Goal: Information Seeking & Learning: Learn about a topic

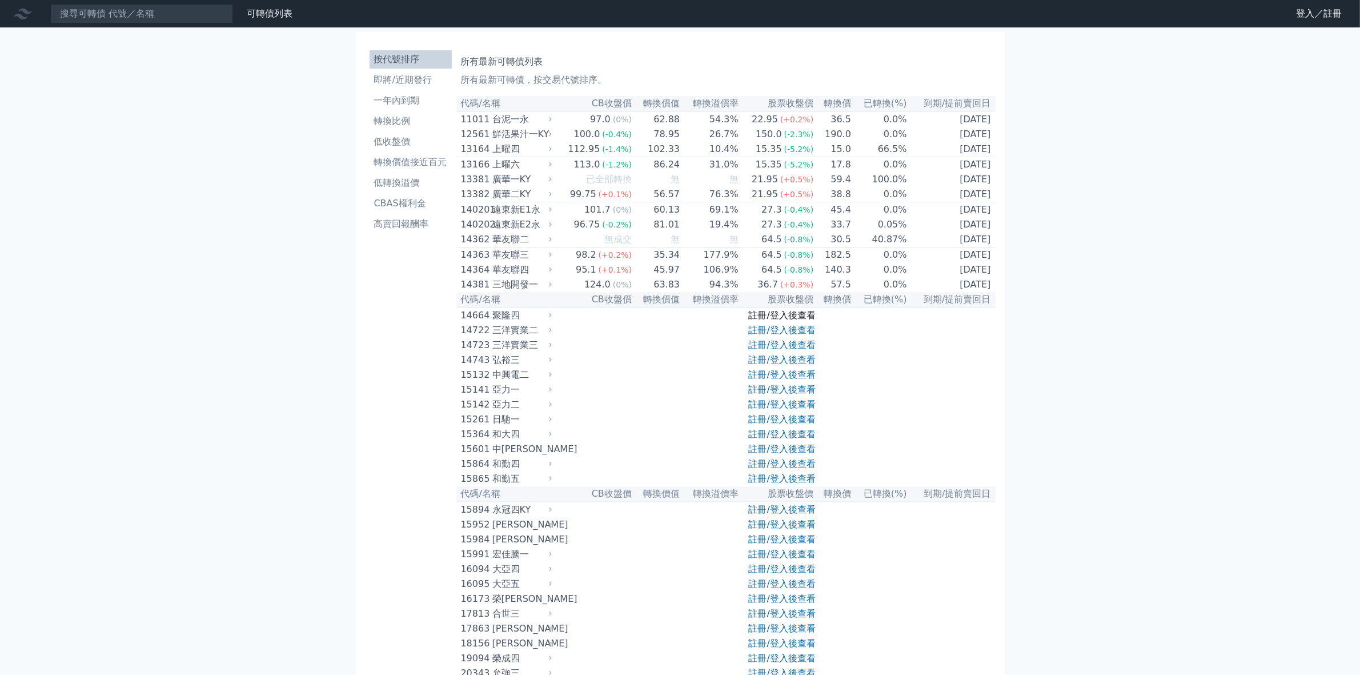
click at [767, 321] on link "註冊/登入後查看" at bounding box center [782, 315] width 67 height 11
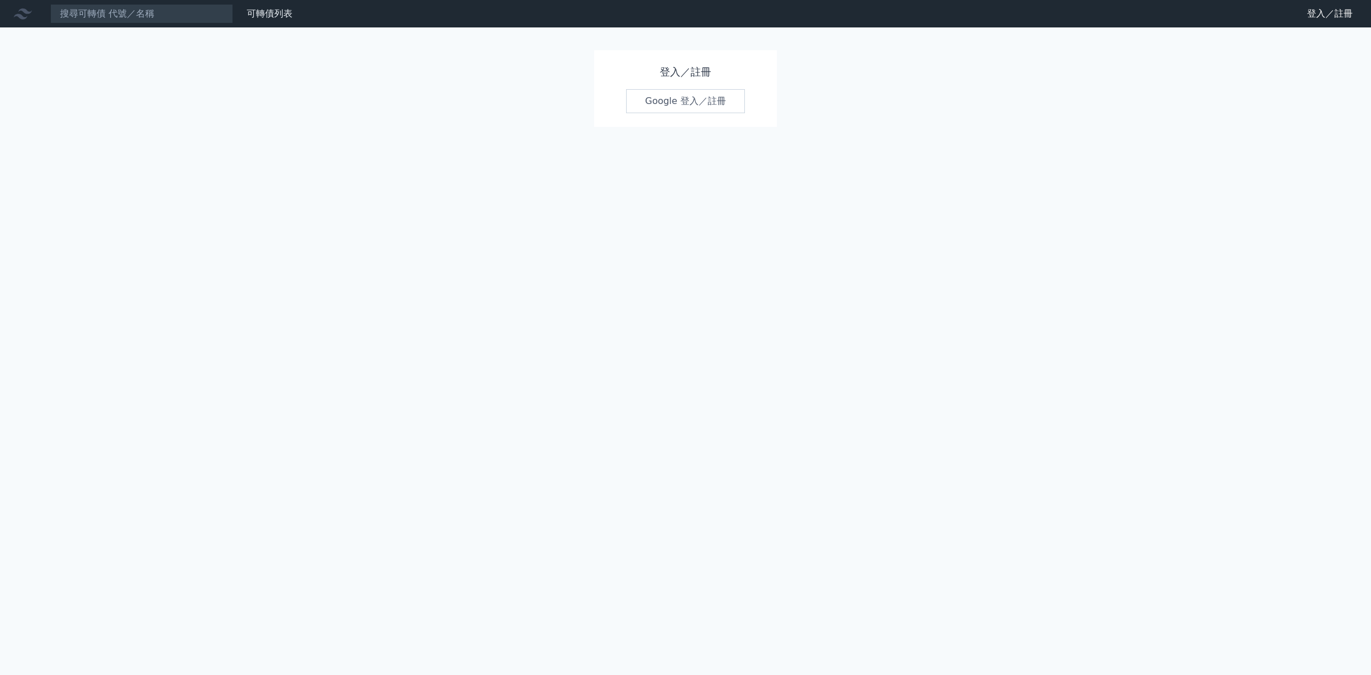
click at [668, 98] on link "Google 登入／註冊" at bounding box center [685, 101] width 119 height 24
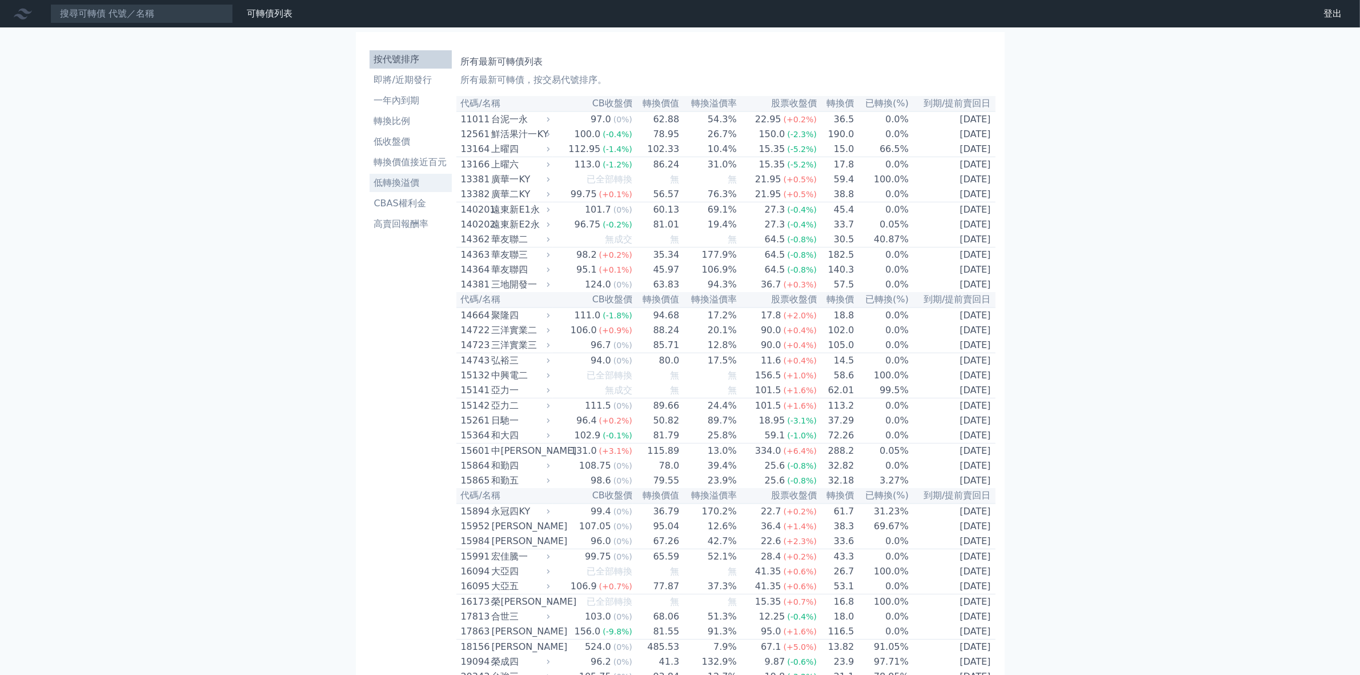
click at [401, 186] on li "低轉換溢價" at bounding box center [411, 183] width 82 height 14
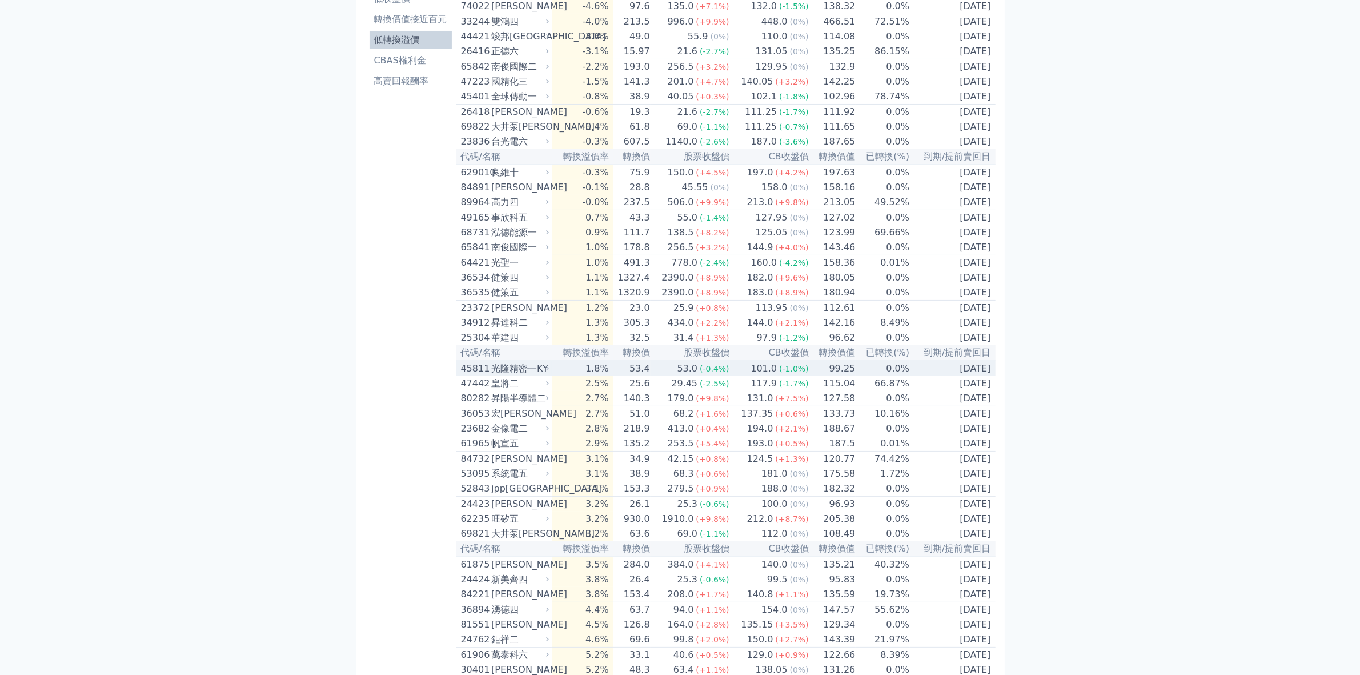
scroll to position [214, 0]
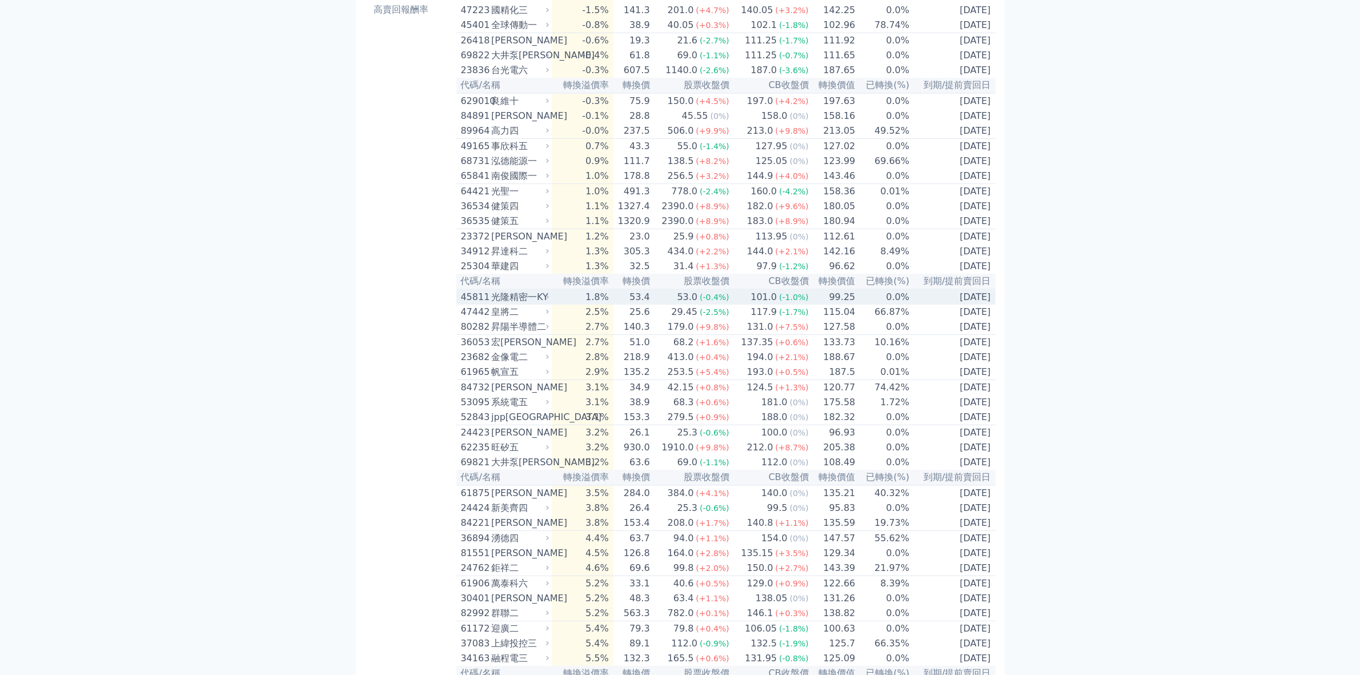
click at [532, 304] on div "光隆精密一KY" at bounding box center [518, 297] width 55 height 14
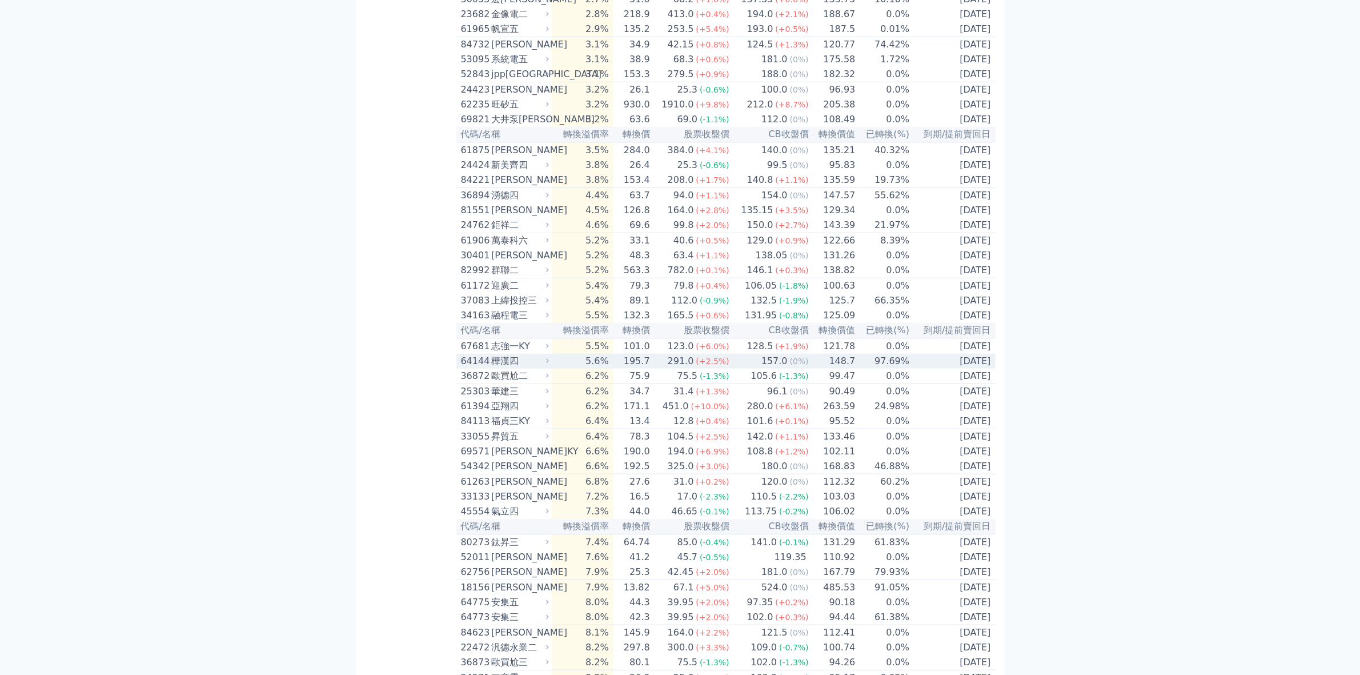
scroll to position [1071, 0]
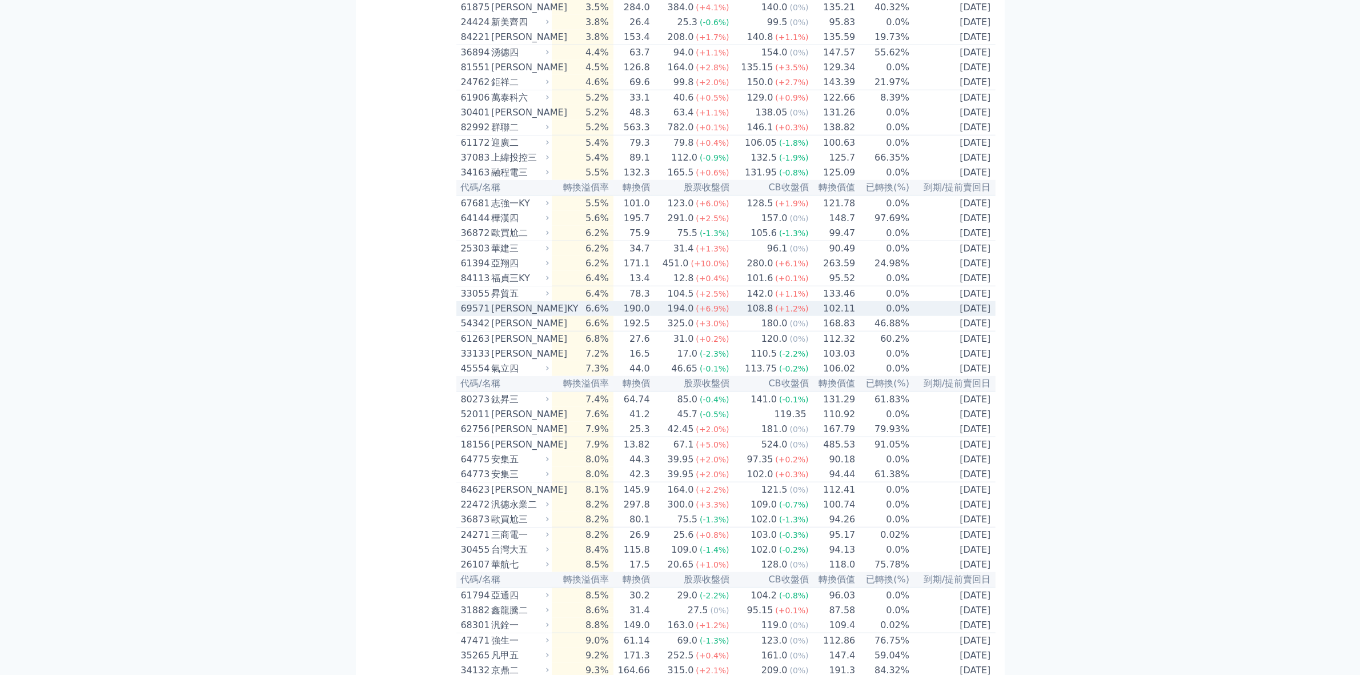
click at [507, 315] on div "[PERSON_NAME]KY" at bounding box center [518, 309] width 55 height 14
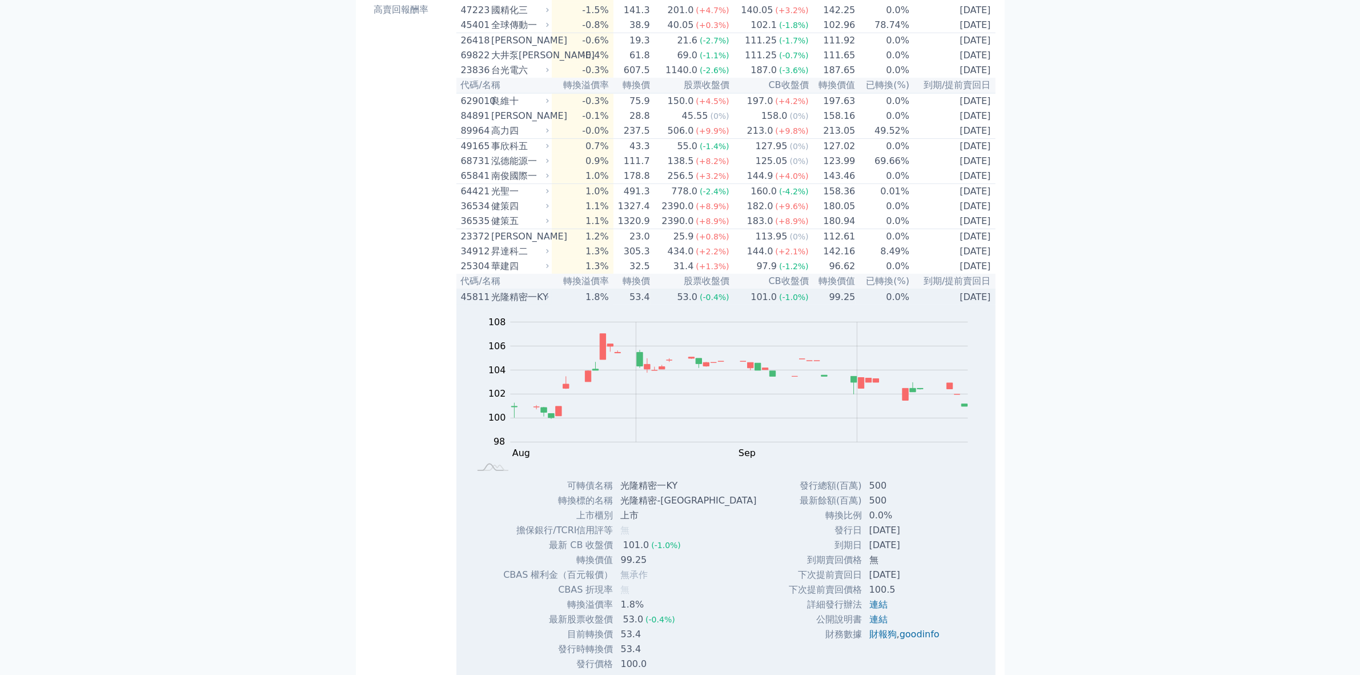
scroll to position [0, 0]
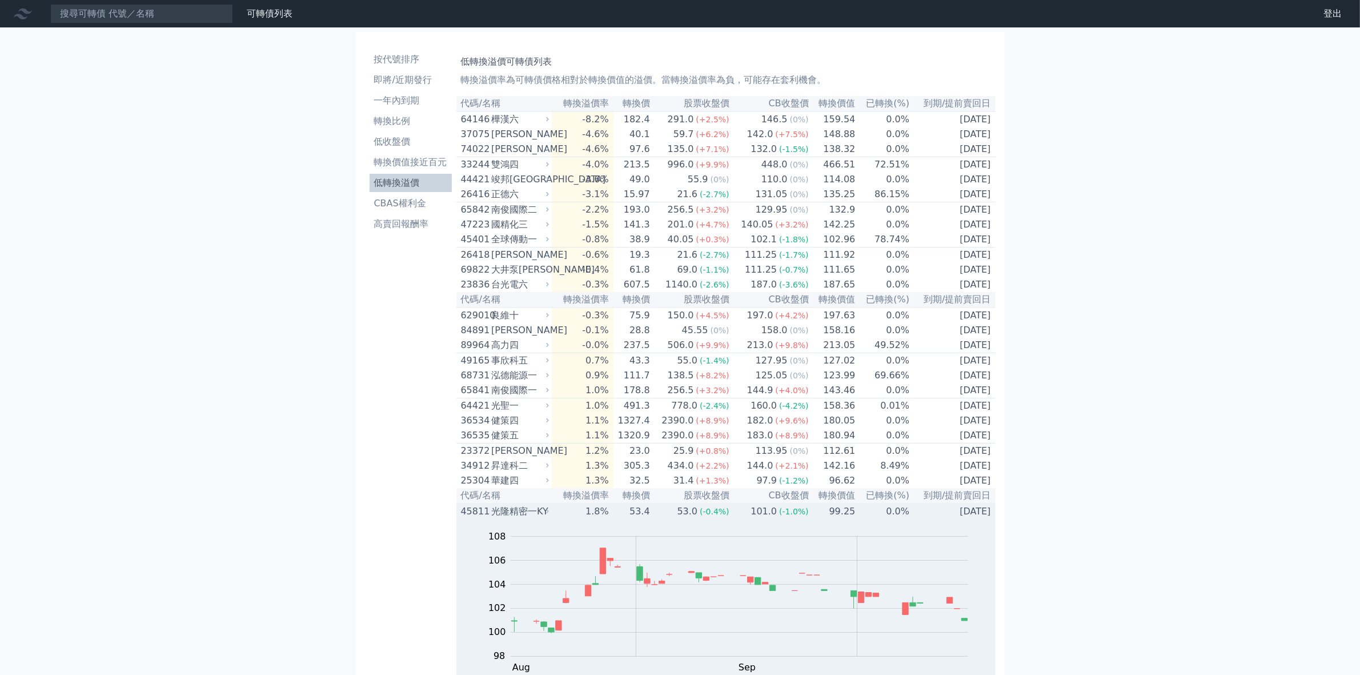
click at [508, 518] on div "光隆精密一KY" at bounding box center [518, 511] width 55 height 14
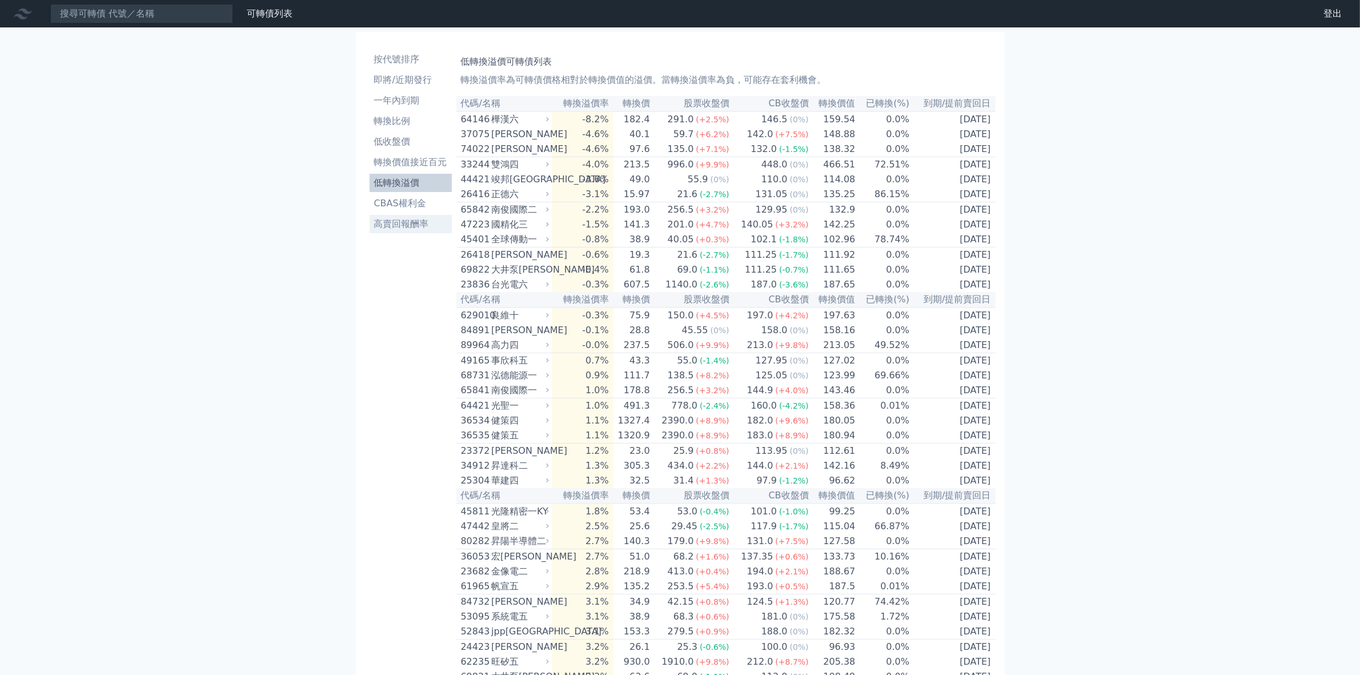
click at [404, 224] on li "高賣回報酬率" at bounding box center [411, 224] width 82 height 14
